Goal: Task Accomplishment & Management: Use online tool/utility

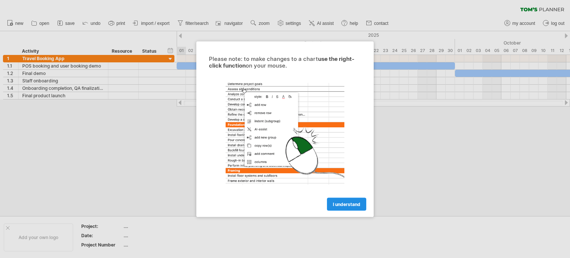
click at [354, 203] on span "I understand" at bounding box center [346, 204] width 27 height 6
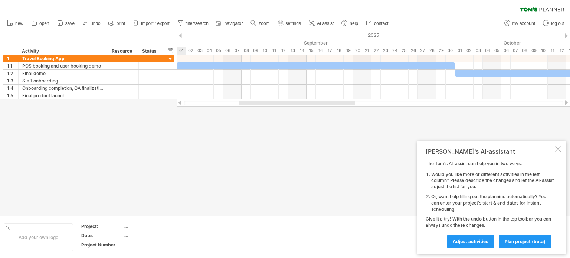
click at [563, 148] on div "[PERSON_NAME]'s AI-assistant The [PERSON_NAME]'s AI-assist can help you in two …" at bounding box center [491, 197] width 149 height 113
click at [558, 148] on div at bounding box center [558, 149] width 6 height 6
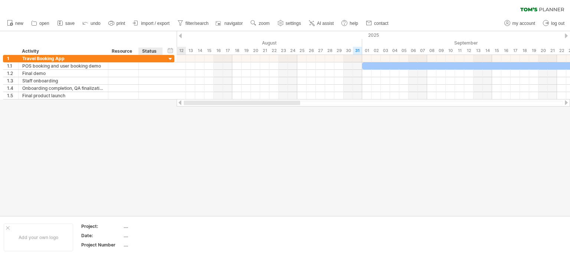
drag, startPoint x: 294, startPoint y: 104, endPoint x: 166, endPoint y: 143, distance: 134.2
click at [166, 143] on div "Trying to reach [DOMAIN_NAME] Connected again... 0% clear filter new 1" at bounding box center [285, 129] width 570 height 258
drag, startPoint x: 285, startPoint y: 100, endPoint x: 207, endPoint y: 113, distance: 79.4
click at [207, 113] on div "Trying to reach [DOMAIN_NAME] Connected again... 0% clear filter new 1" at bounding box center [285, 129] width 570 height 258
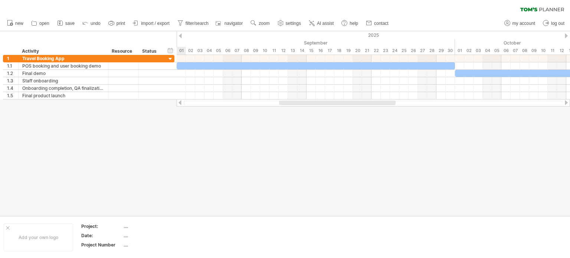
drag, startPoint x: 251, startPoint y: 103, endPoint x: 298, endPoint y: 104, distance: 47.5
click at [298, 104] on div at bounding box center [337, 103] width 117 height 4
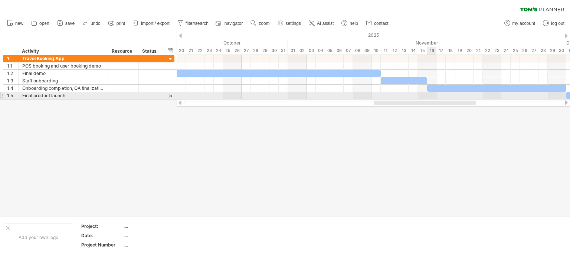
drag, startPoint x: 301, startPoint y: 102, endPoint x: 438, endPoint y: 95, distance: 137.6
click at [438, 95] on div "Trying to reach [DOMAIN_NAME] Connected again... 0% clear filter new 1" at bounding box center [285, 129] width 570 height 258
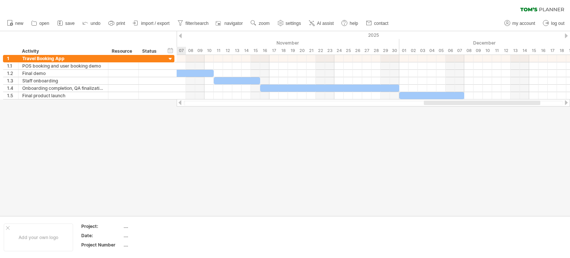
drag, startPoint x: 429, startPoint y: 104, endPoint x: 477, endPoint y: 111, distance: 48.4
click at [477, 111] on div "Trying to reach [DOMAIN_NAME] Connected again... 0% clear filter new 1" at bounding box center [285, 129] width 570 height 258
click at [151, 23] on span "import / export" at bounding box center [155, 23] width 29 height 5
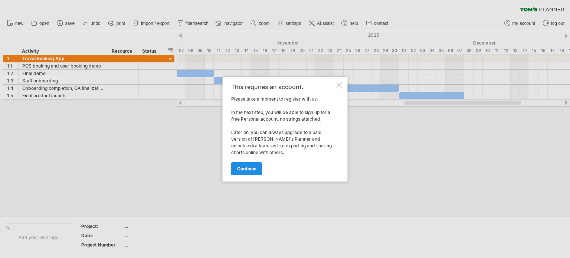
click at [255, 167] on span "continue" at bounding box center [246, 169] width 19 height 6
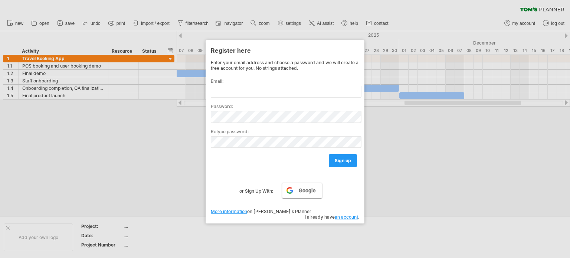
click at [295, 195] on link "Google" at bounding box center [302, 191] width 40 height 16
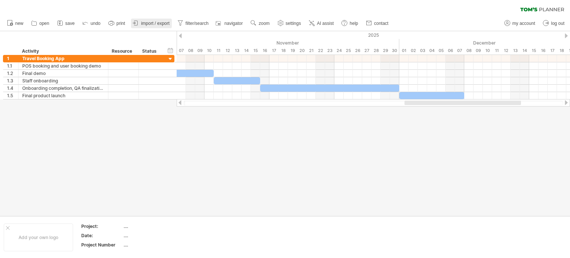
click at [157, 25] on span "import / export" at bounding box center [155, 23] width 29 height 5
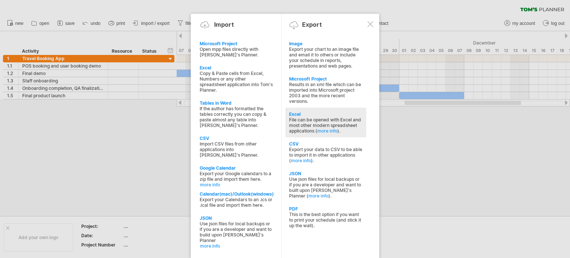
click at [321, 121] on div "File can be opened with Excel and most other modern spreadsheet applications ( …" at bounding box center [326, 125] width 74 height 17
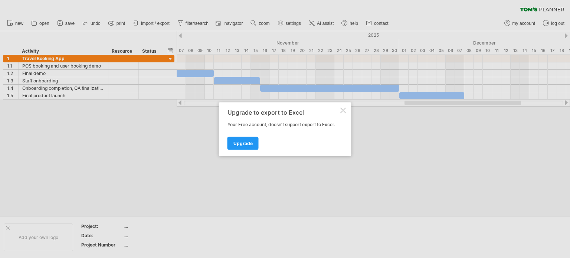
click at [345, 108] on div at bounding box center [343, 110] width 6 height 6
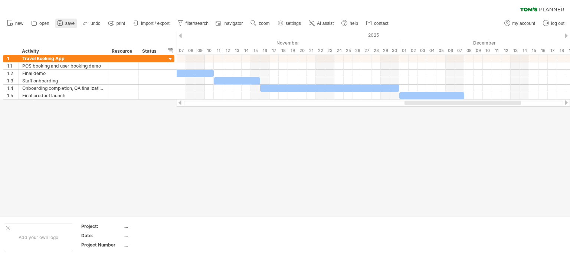
click at [67, 25] on span "save" at bounding box center [69, 23] width 9 height 5
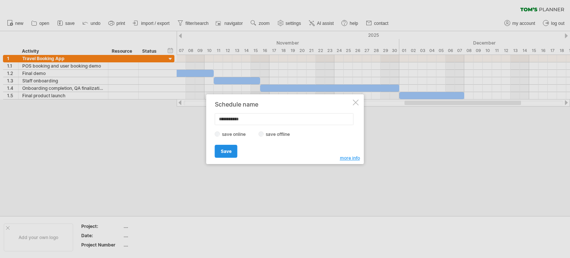
click at [224, 154] on link "Save" at bounding box center [226, 151] width 23 height 13
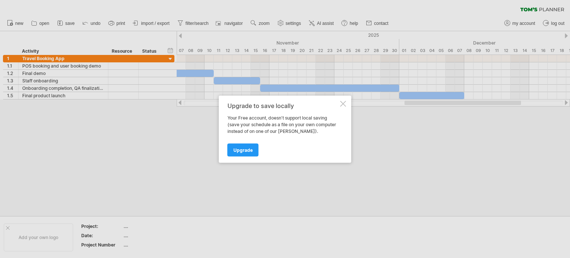
click at [340, 104] on div at bounding box center [343, 104] width 6 height 6
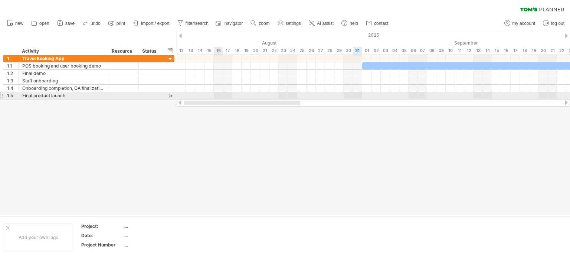
drag, startPoint x: 450, startPoint y: 104, endPoint x: 219, endPoint y: 104, distance: 231.3
click at [219, 104] on div at bounding box center [242, 103] width 117 height 4
